Goal: Task Accomplishment & Management: Complete application form

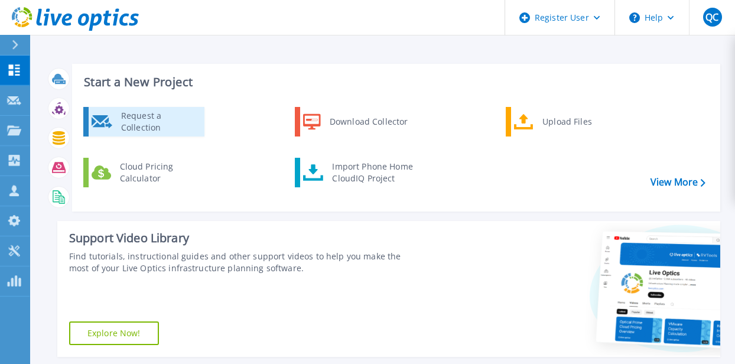
click at [158, 124] on div "Request a Collection" at bounding box center [158, 122] width 86 height 24
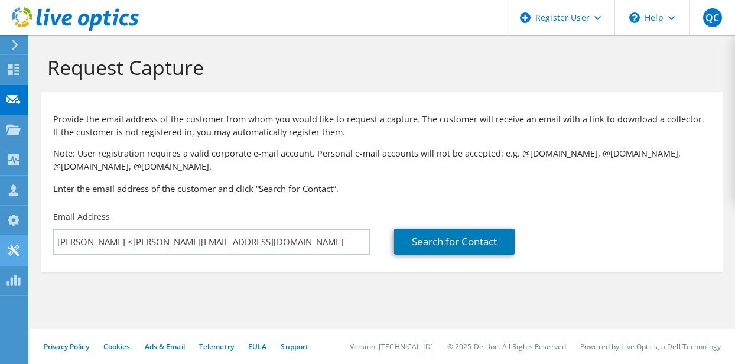
drag, startPoint x: 114, startPoint y: 244, endPoint x: 24, endPoint y: 246, distance: 90.4
click at [21, 243] on div "QC Dell User [PERSON_NAME] [PERSON_NAME][EMAIL_ADDRESS][PERSON_NAME][DOMAIN_NAM…" at bounding box center [367, 182] width 735 height 364
click at [131, 240] on input "[PERSON_NAME] <[PERSON_NAME][EMAIL_ADDRESS][DOMAIN_NAME]" at bounding box center [211, 242] width 317 height 26
drag, startPoint x: 113, startPoint y: 241, endPoint x: 60, endPoint y: 245, distance: 52.7
click at [60, 245] on input "[PERSON_NAME] <[PERSON_NAME][EMAIL_ADDRESS][DOMAIN_NAME]" at bounding box center [211, 242] width 317 height 26
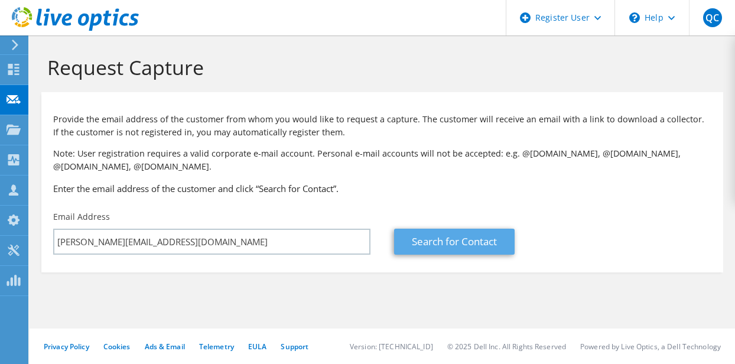
type input "[PERSON_NAME][EMAIL_ADDRESS][DOMAIN_NAME]"
click at [445, 245] on link "Search for Contact" at bounding box center [454, 242] width 120 height 26
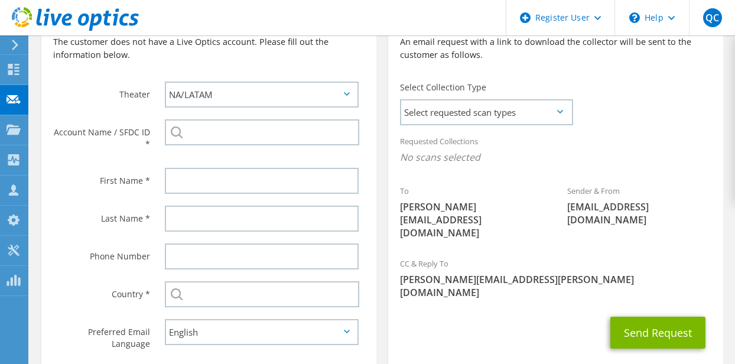
scroll to position [296, 0]
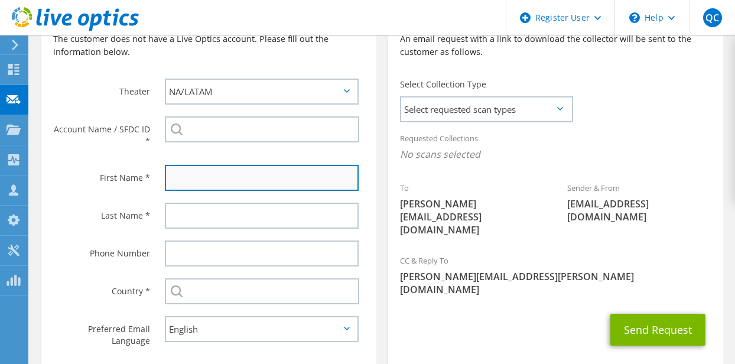
click at [222, 178] on input "text" at bounding box center [262, 178] width 194 height 26
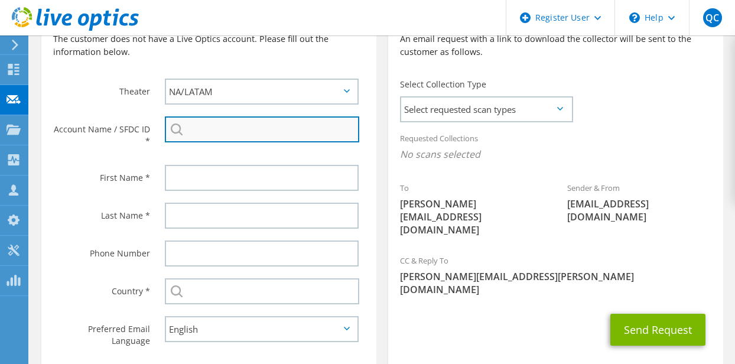
click at [216, 139] on input "search" at bounding box center [262, 129] width 194 height 26
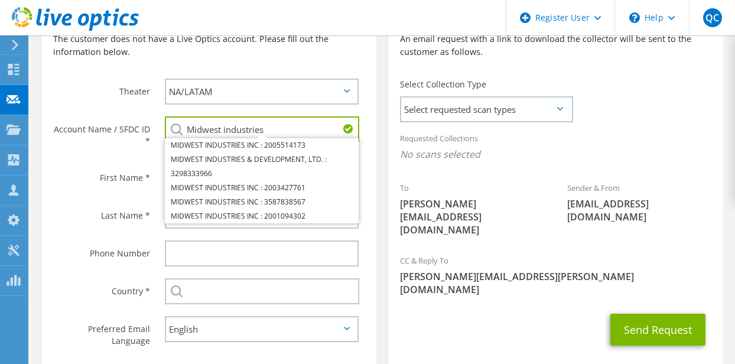
type input "Midwest industries"
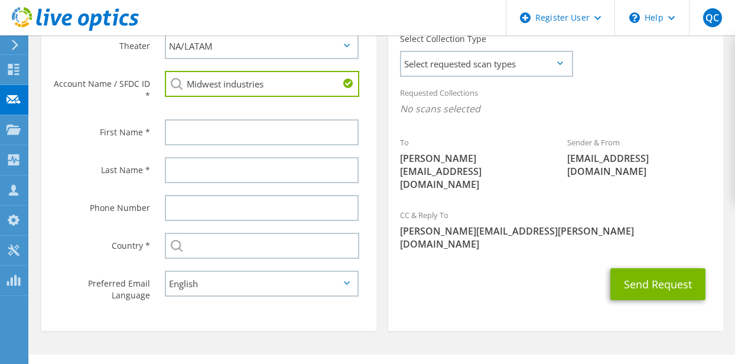
scroll to position [348, 0]
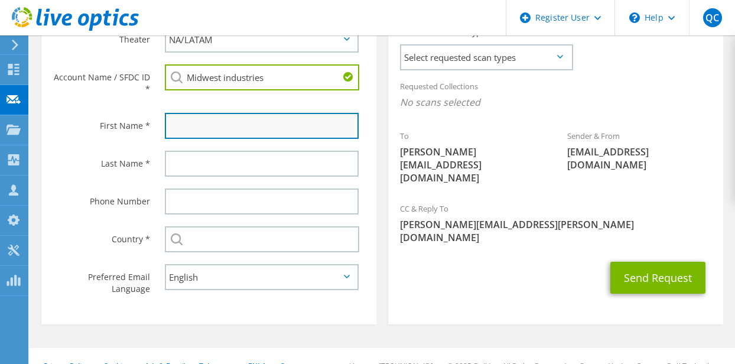
click at [232, 134] on input "text" at bounding box center [262, 126] width 194 height 26
paste input "[PERSON_NAME] <[PERSON_NAME][EMAIL_ADDRESS][DOMAIN_NAME]>"
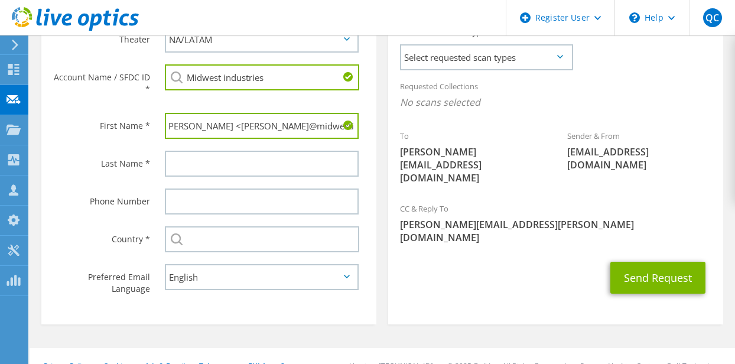
scroll to position [0, 0]
click at [304, 129] on input "[PERSON_NAME]" at bounding box center [262, 126] width 194 height 26
drag, startPoint x: 304, startPoint y: 129, endPoint x: 193, endPoint y: 128, distance: 111.0
click at [193, 128] on input "[PERSON_NAME]" at bounding box center [262, 126] width 194 height 26
type input "[PERSON_NAME]"
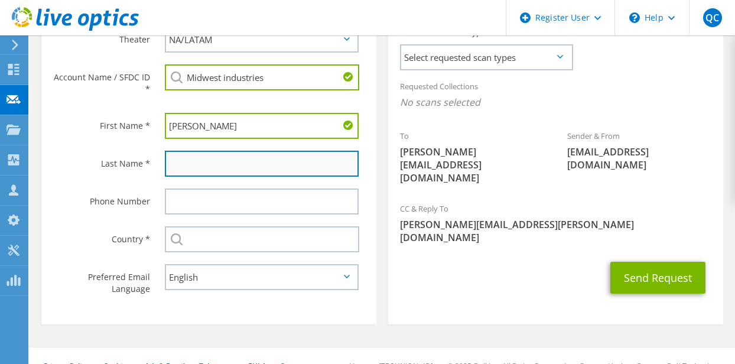
click at [170, 175] on input "text" at bounding box center [262, 164] width 194 height 26
paste input "[PERSON_NAME]"
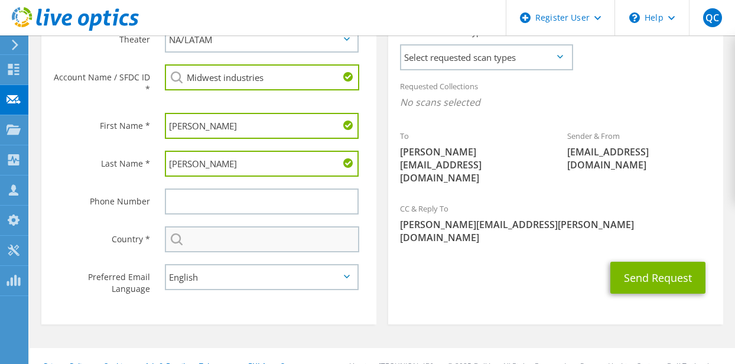
type input "[PERSON_NAME]"
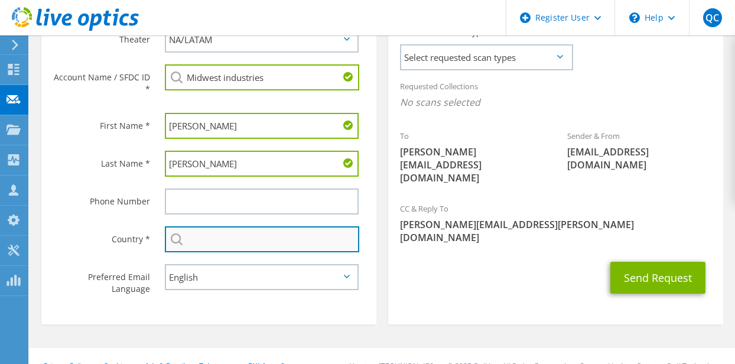
click at [206, 247] on input "text" at bounding box center [262, 239] width 194 height 26
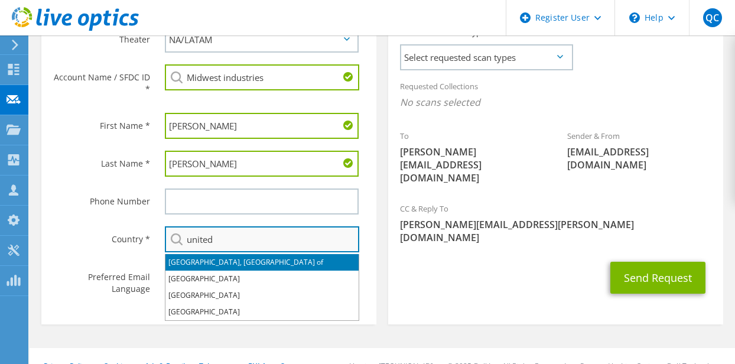
type input "[GEOGRAPHIC_DATA]"
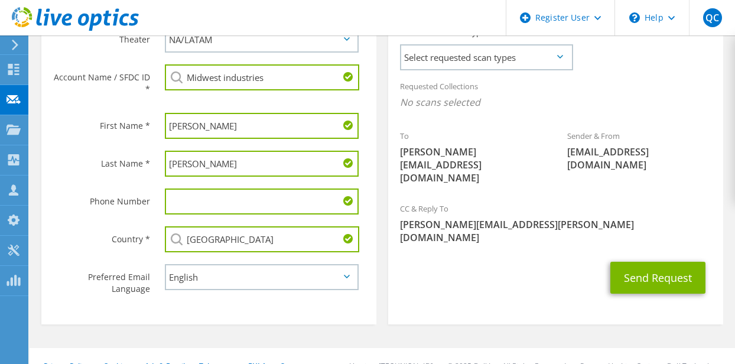
scroll to position [262, 0]
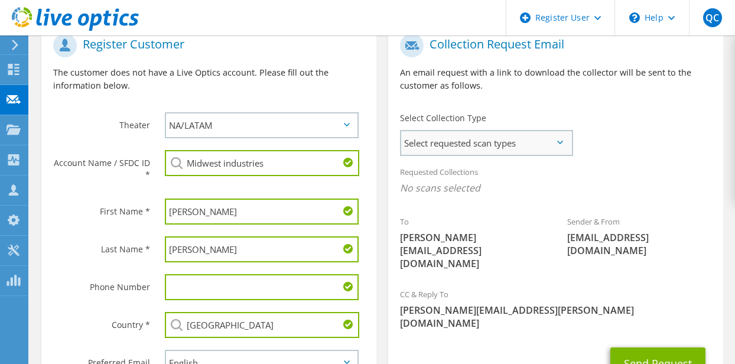
click at [563, 144] on span "Select requested scan types" at bounding box center [486, 143] width 170 height 24
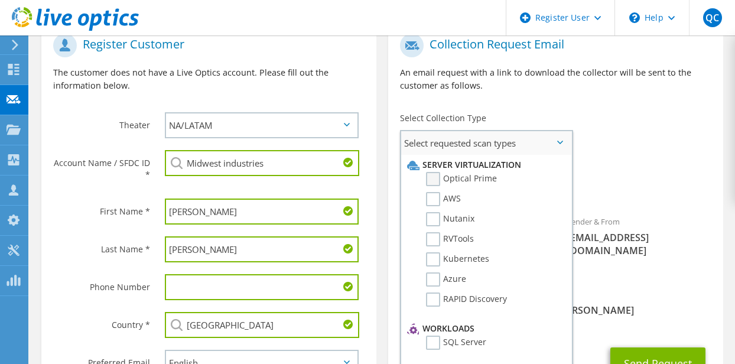
click at [439, 177] on label "Optical Prime" at bounding box center [461, 179] width 71 height 14
click at [0, 0] on input "Optical Prime" at bounding box center [0, 0] width 0 height 0
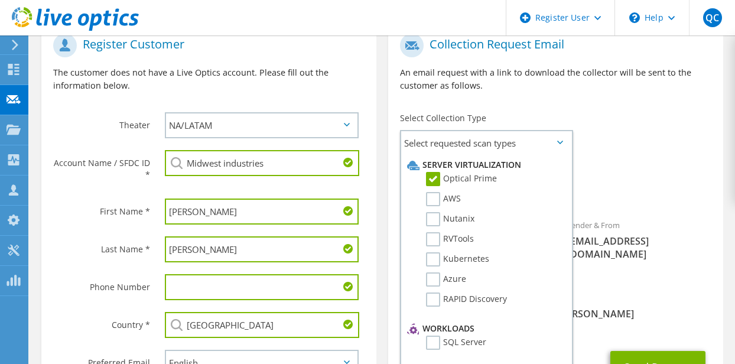
click at [614, 164] on div "Requested Collections No scans selected Optical Prime" at bounding box center [555, 182] width 335 height 47
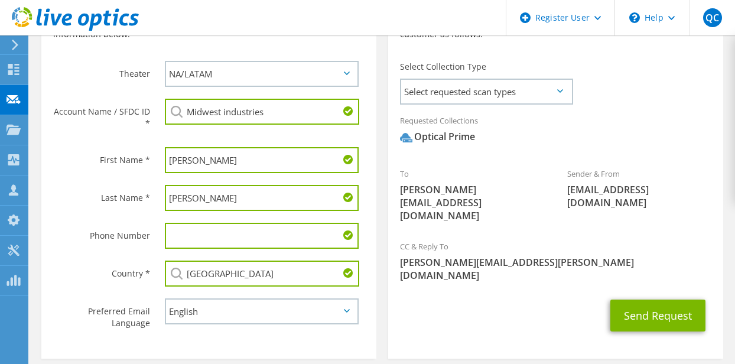
scroll to position [319, 0]
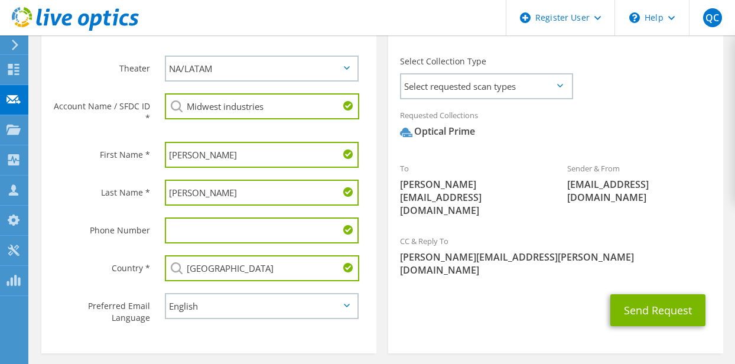
click at [302, 110] on input "Midwest industries" at bounding box center [262, 106] width 194 height 26
click at [269, 110] on input "Midwest industrie" at bounding box center [262, 106] width 194 height 26
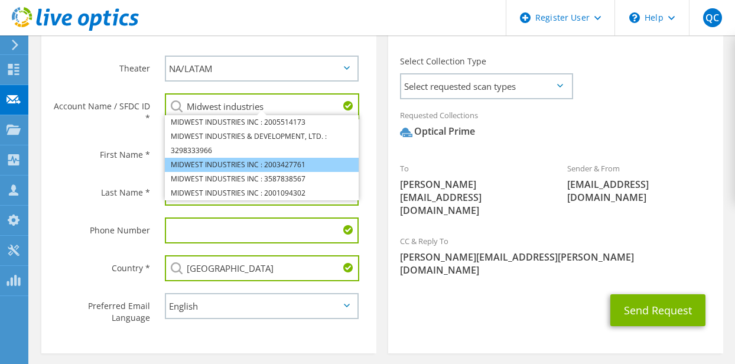
click at [302, 168] on li "MIDWEST INDUSTRIES INC : 2003427761" at bounding box center [262, 165] width 194 height 14
type input "MIDWEST INDUSTRIES INC : 2003427761"
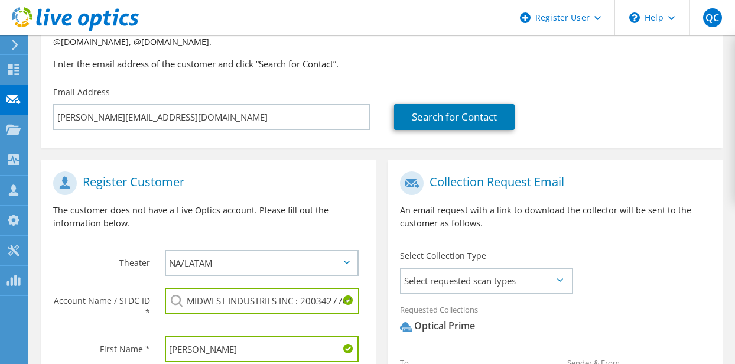
scroll to position [327, 0]
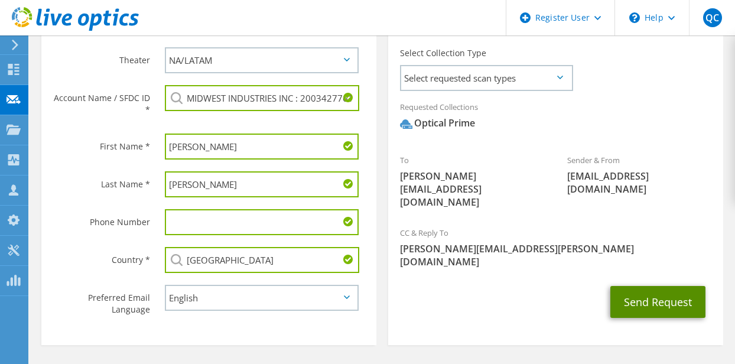
click at [644, 286] on button "Send Request" at bounding box center [657, 302] width 95 height 32
